Goal: Task Accomplishment & Management: Complete application form

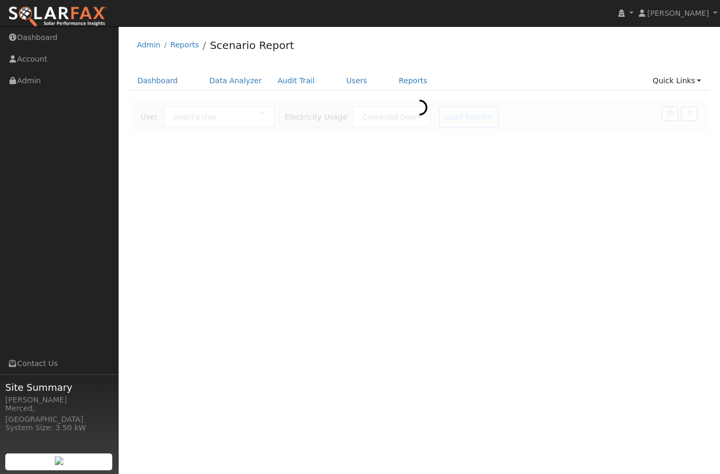
type input "[PERSON_NAME]"
click at [692, 80] on link "Quick Links" at bounding box center [677, 81] width 64 height 20
click at [667, 101] on div at bounding box center [420, 127] width 580 height 52
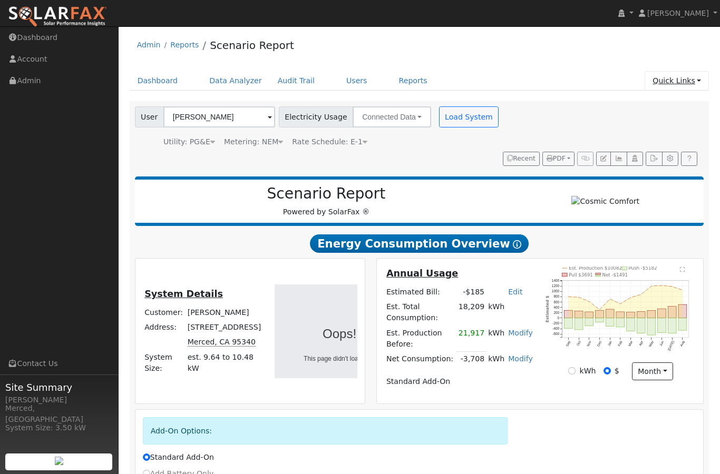
click at [696, 80] on link "Quick Links" at bounding box center [677, 81] width 64 height 20
click at [652, 103] on link "Quick Add" at bounding box center [669, 103] width 78 height 15
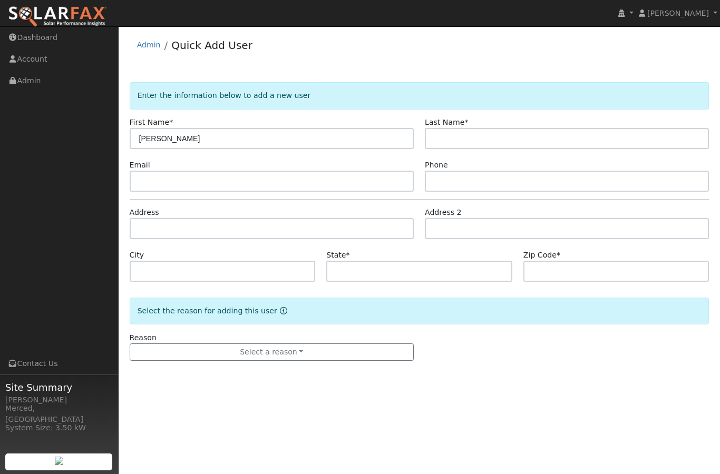
type input "[PERSON_NAME]"
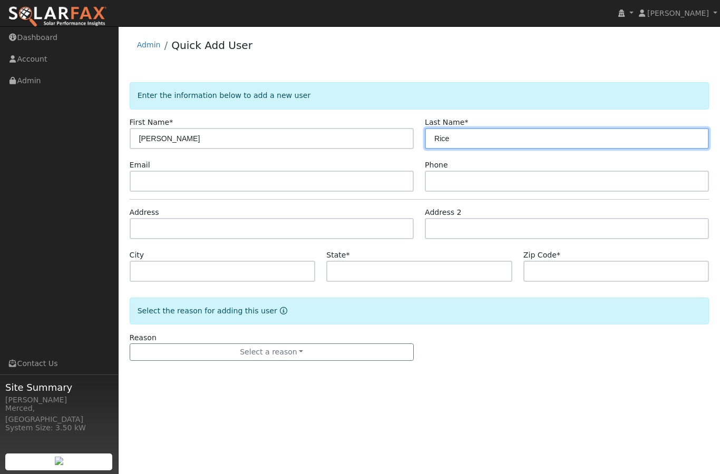
type input "Rice"
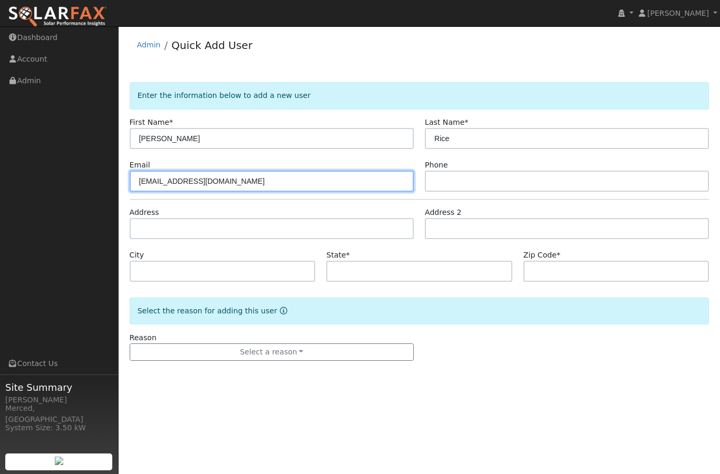
type input "[EMAIL_ADDRESS][DOMAIN_NAME]"
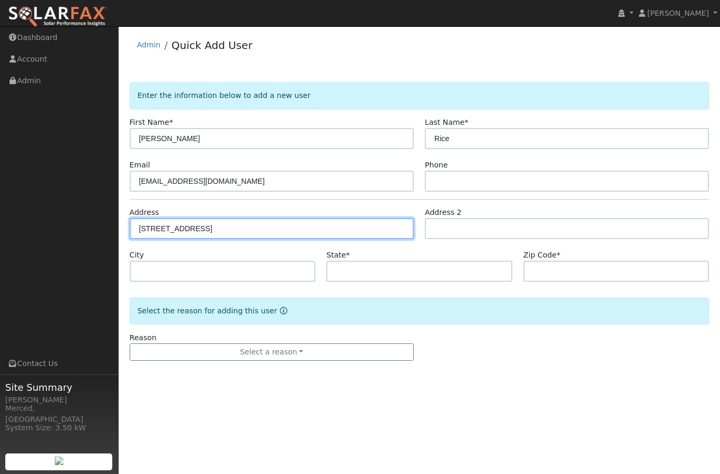
type input "2285 Weston Way"
type input "Merced"
type input "CA"
type input "95340"
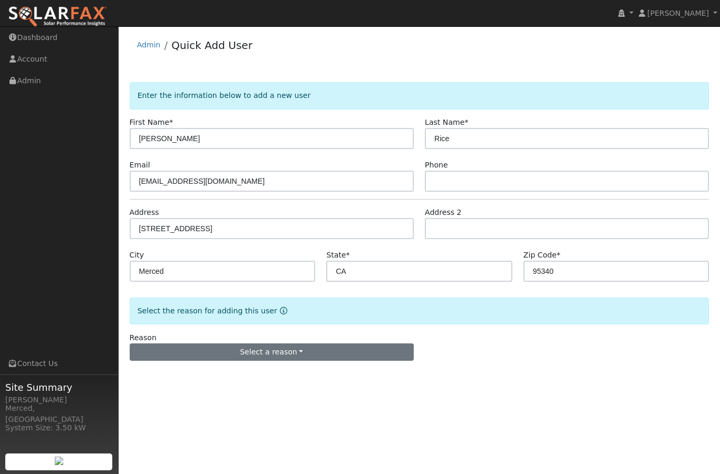
click at [297, 349] on button "Select a reason" at bounding box center [272, 353] width 284 height 18
click at [210, 295] on link "New lead" at bounding box center [188, 301] width 116 height 15
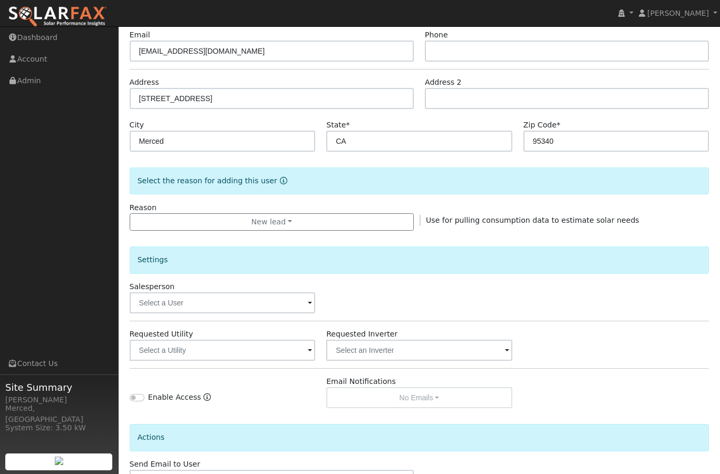
scroll to position [164, 0]
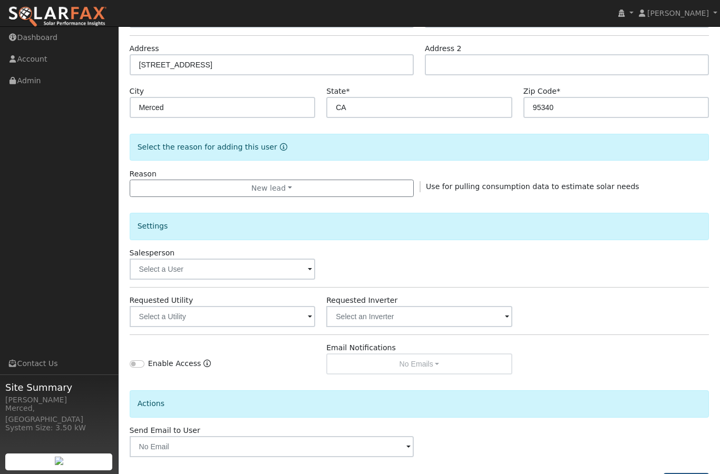
click at [687, 474] on button "Add User" at bounding box center [687, 482] width 46 height 18
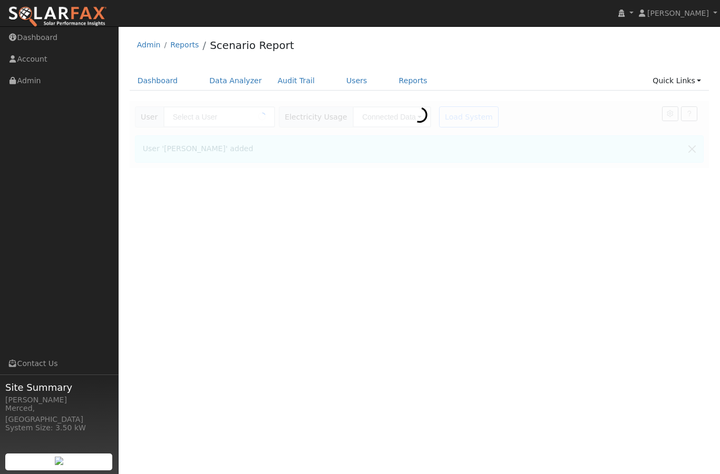
type input "[PERSON_NAME]"
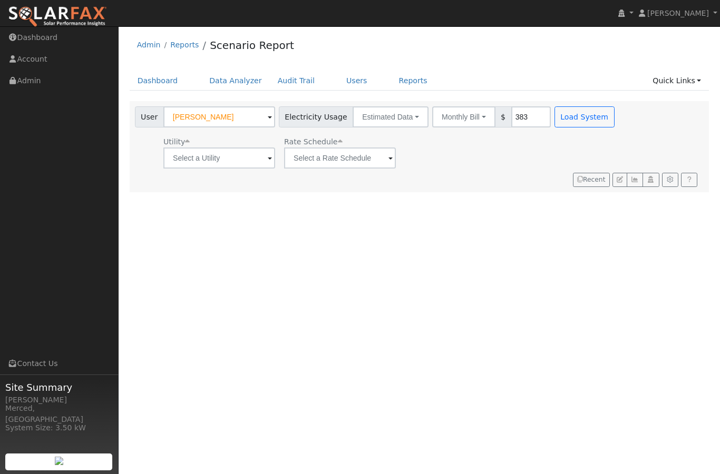
click at [458, 163] on div "Utility Rate Schedule" at bounding box center [376, 151] width 486 height 36
